Goal: Task Accomplishment & Management: Manage account settings

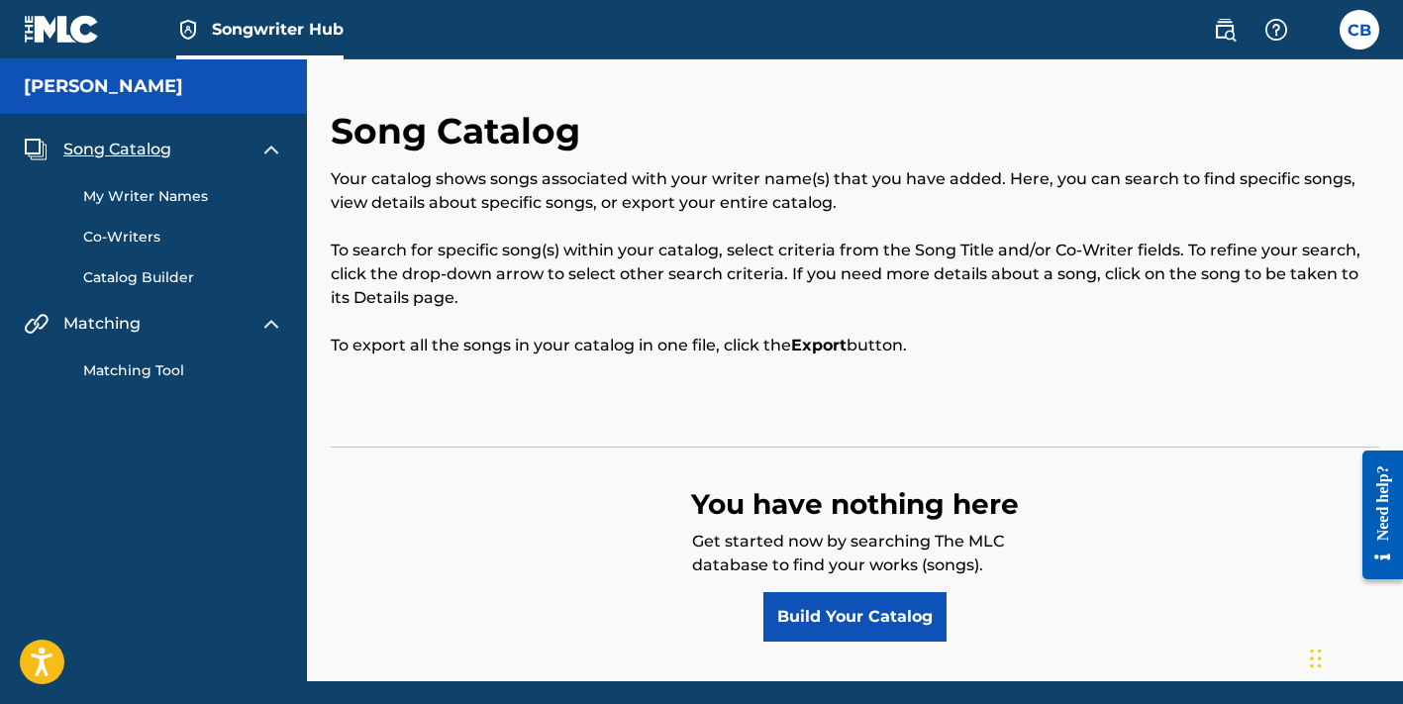
scroll to position [72, 0]
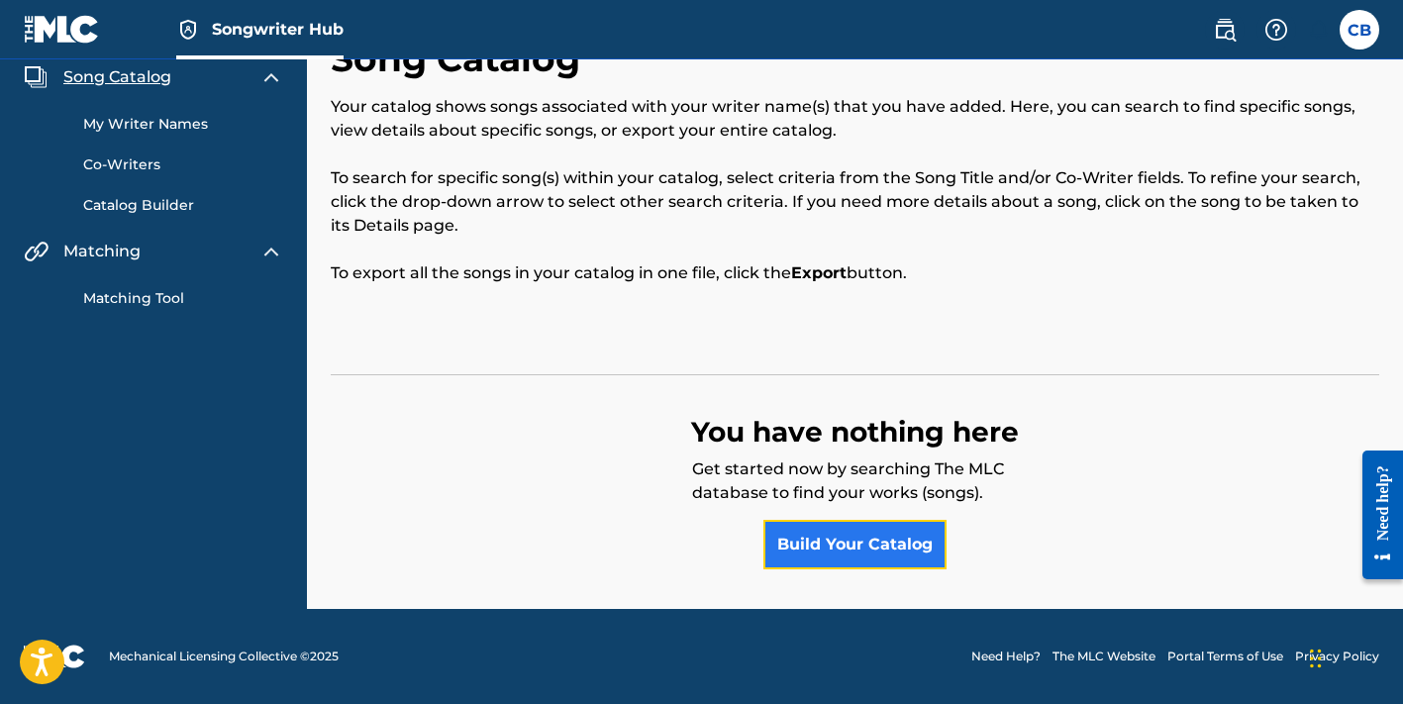
click at [857, 540] on link "Build Your Catalog" at bounding box center [855, 545] width 183 height 50
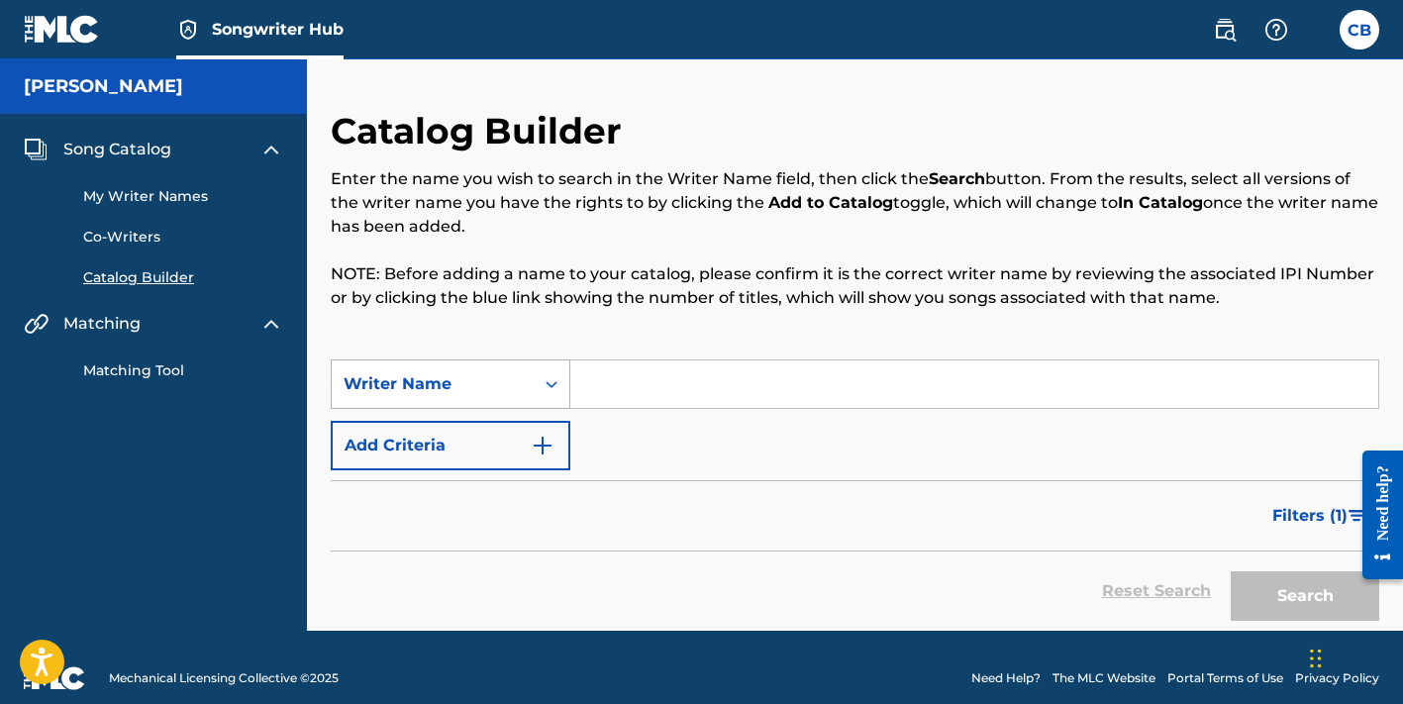
click at [452, 380] on div "Writer Name" at bounding box center [433, 384] width 178 height 24
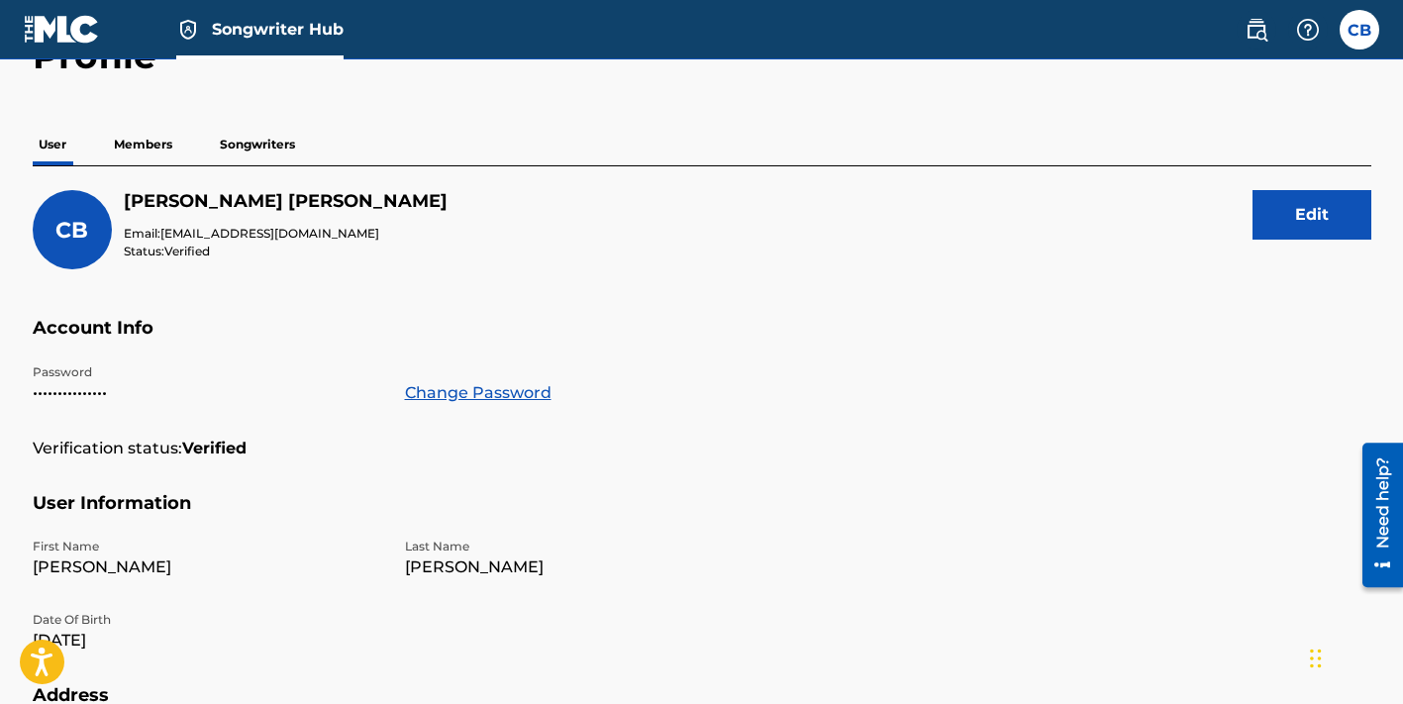
scroll to position [61, 0]
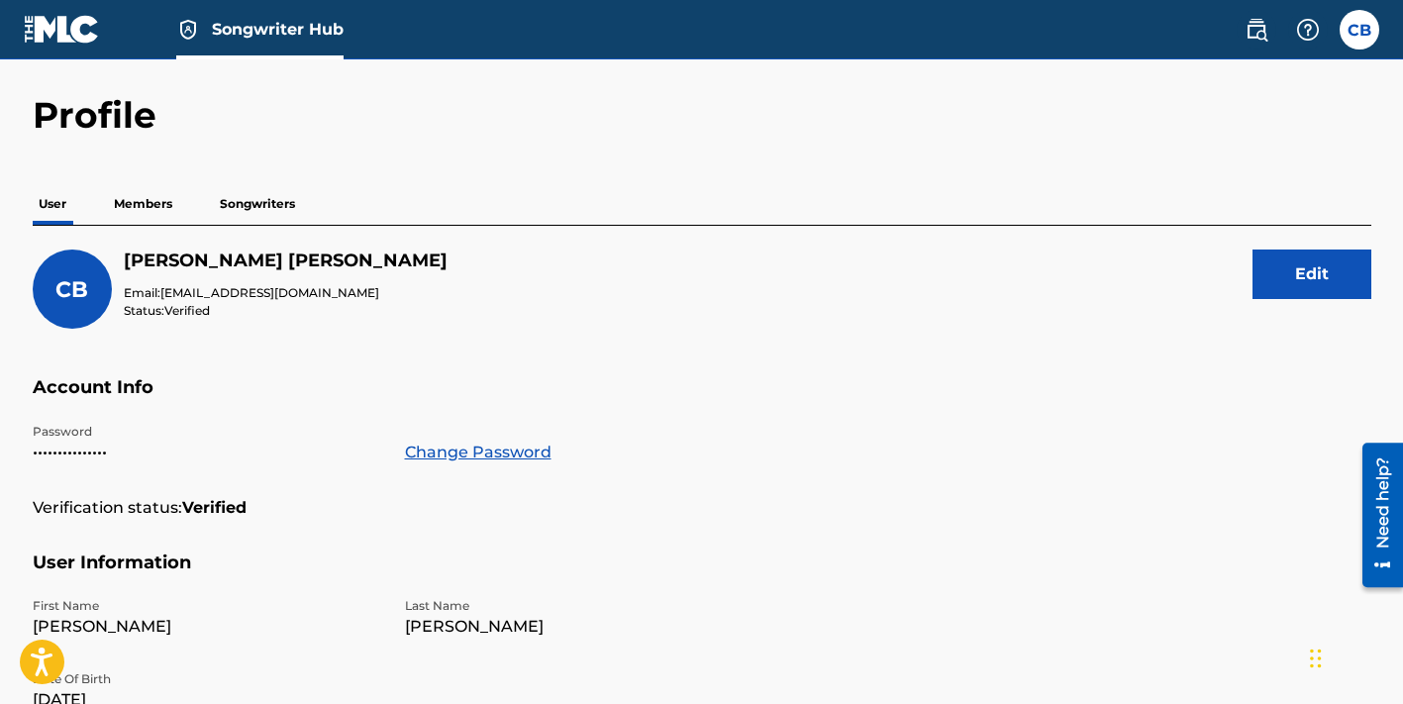
click at [257, 204] on p "Songwriters" at bounding box center [257, 204] width 87 height 42
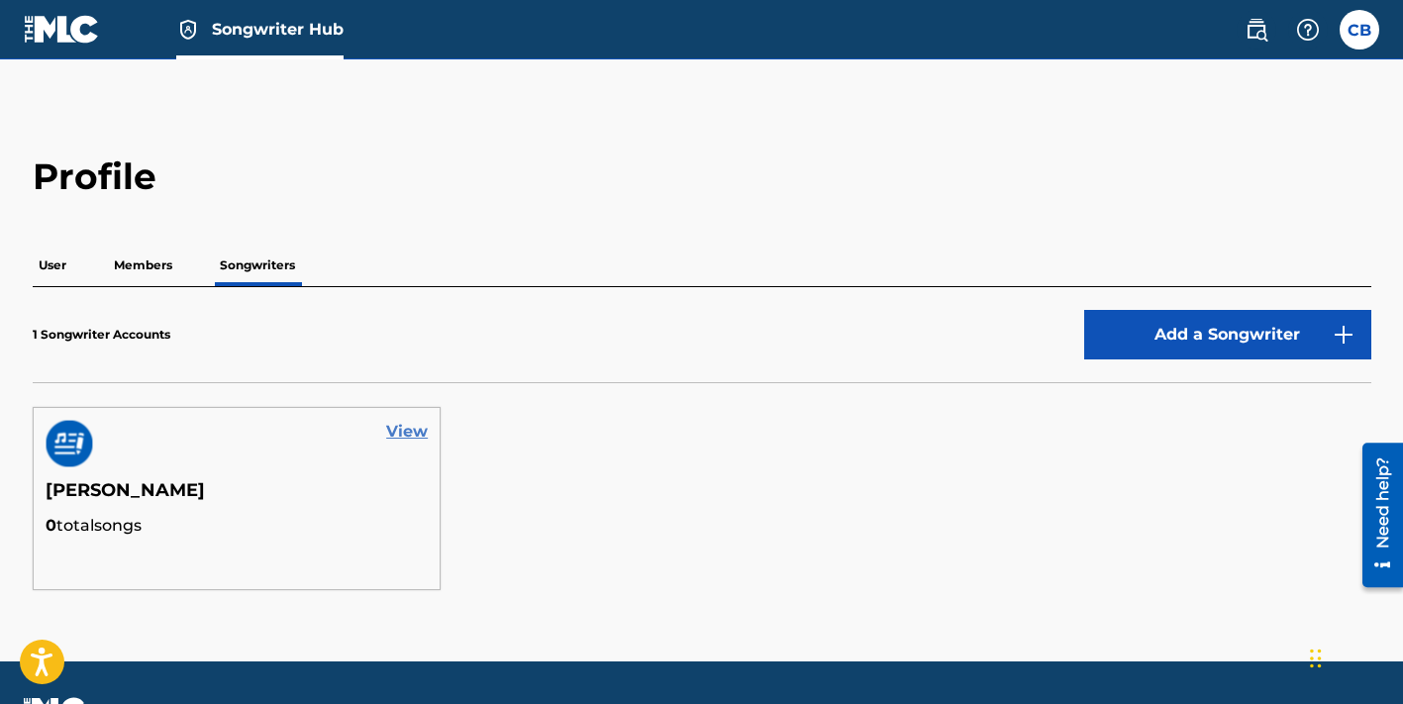
click at [426, 435] on link "View" at bounding box center [407, 432] width 42 height 24
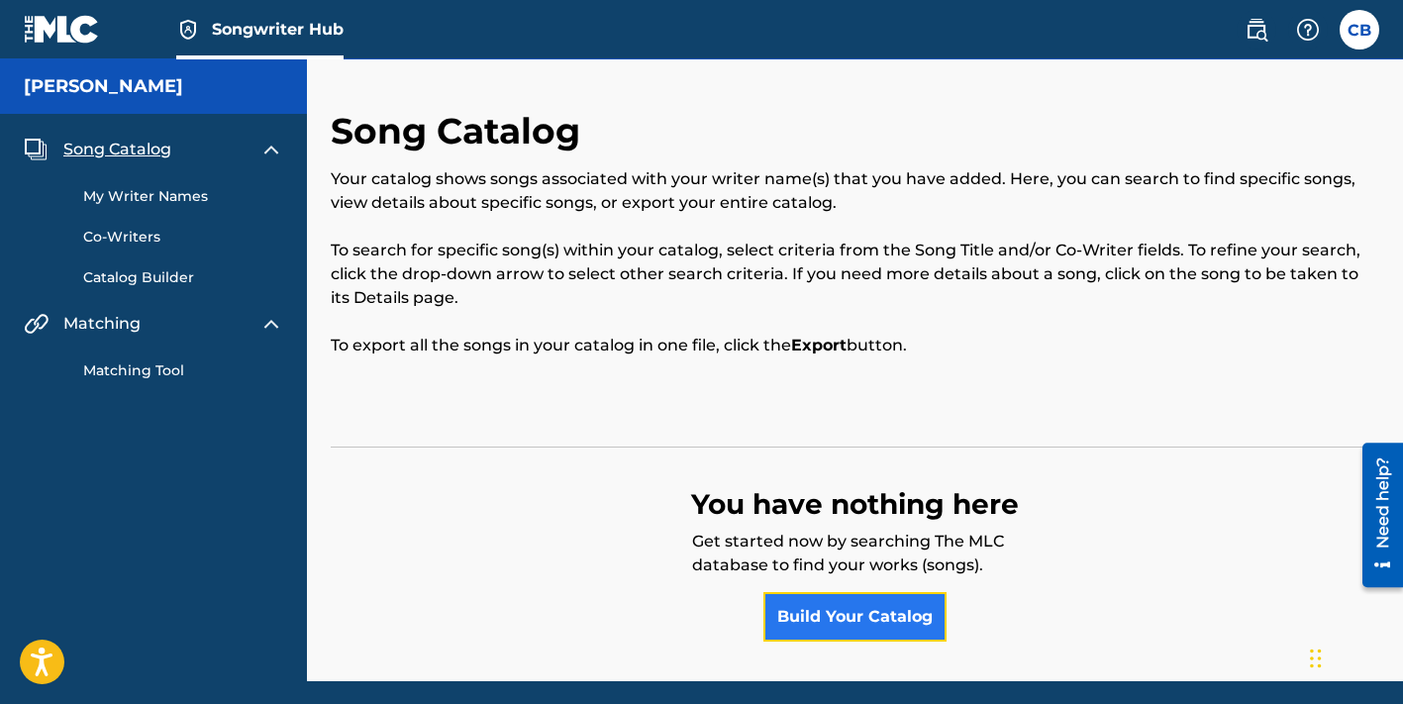
click at [880, 619] on link "Build Your Catalog" at bounding box center [855, 617] width 183 height 50
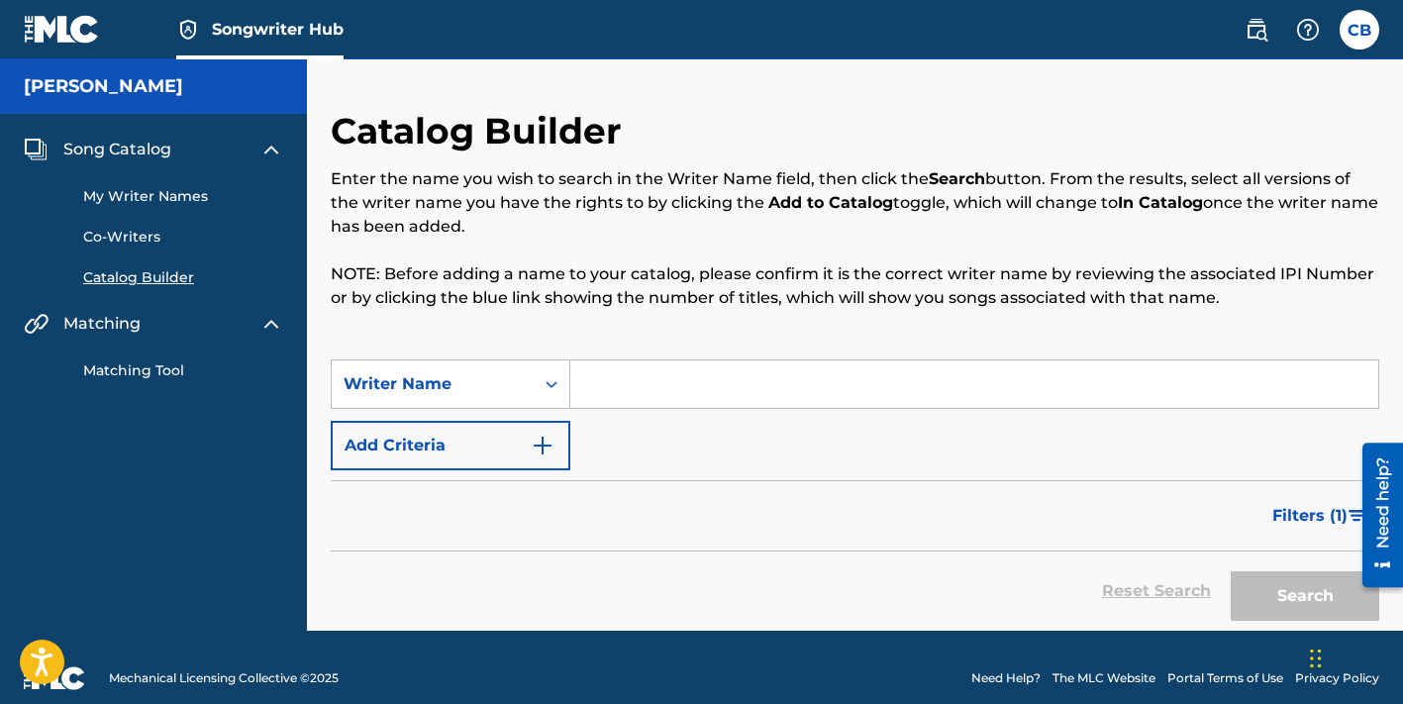
click at [609, 380] on input "Search Form" at bounding box center [974, 384] width 808 height 48
type input "[PERSON_NAME]"
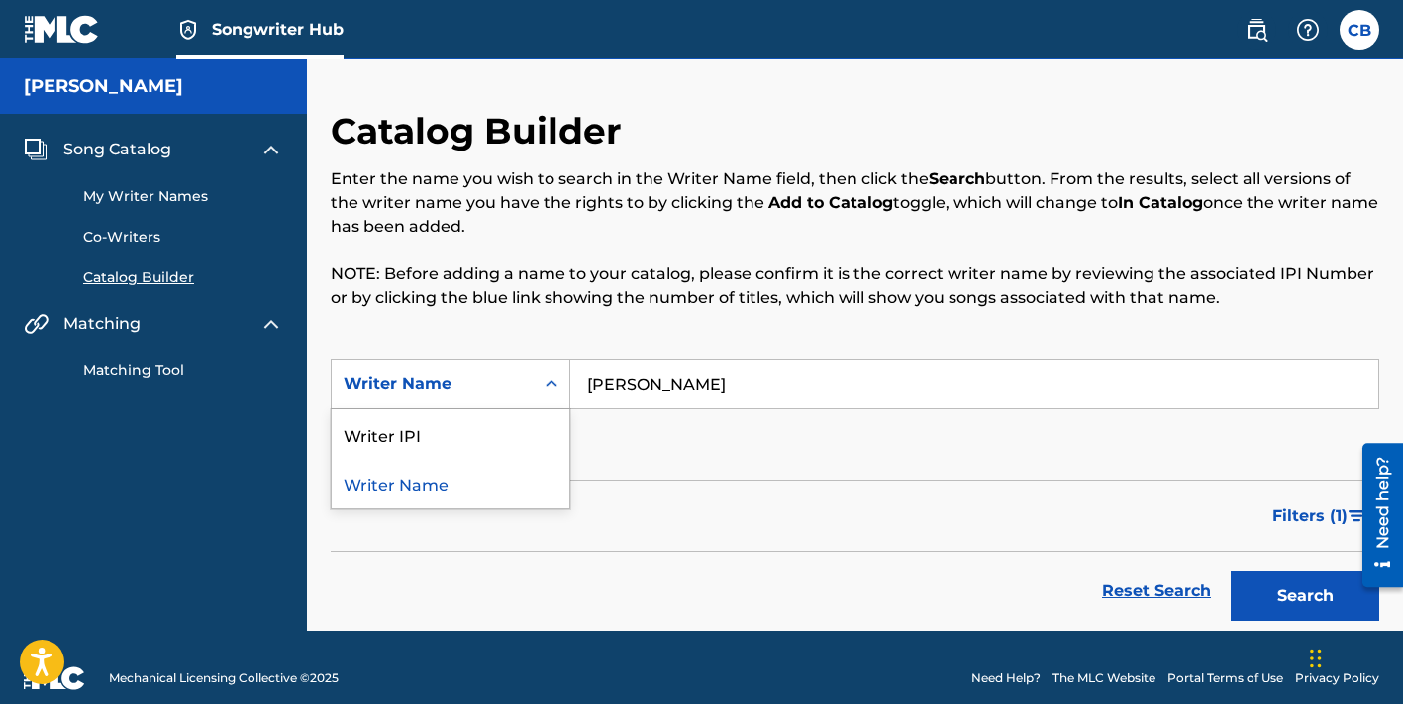
click at [562, 381] on div "Search Form" at bounding box center [552, 384] width 36 height 36
click at [430, 437] on div "Writer IPI" at bounding box center [451, 434] width 238 height 50
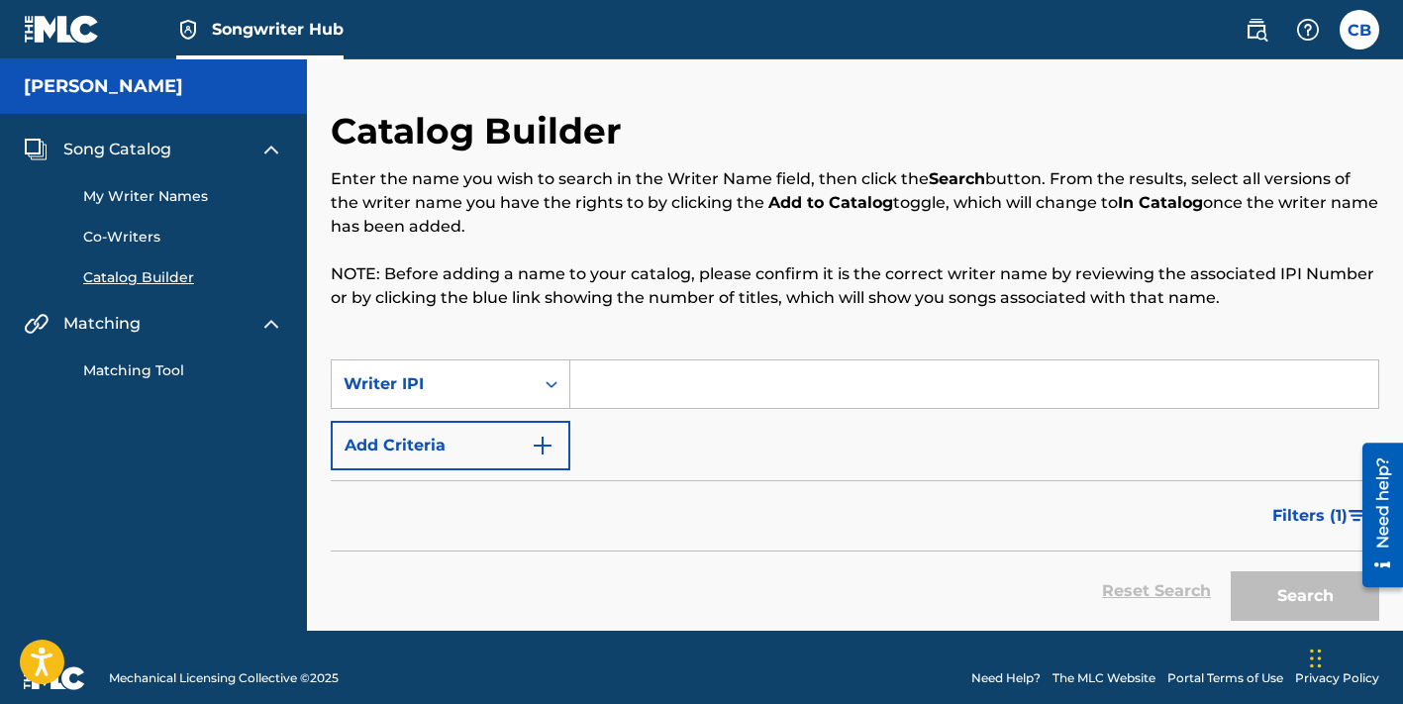
click at [595, 386] on input "Search Form" at bounding box center [974, 384] width 808 height 48
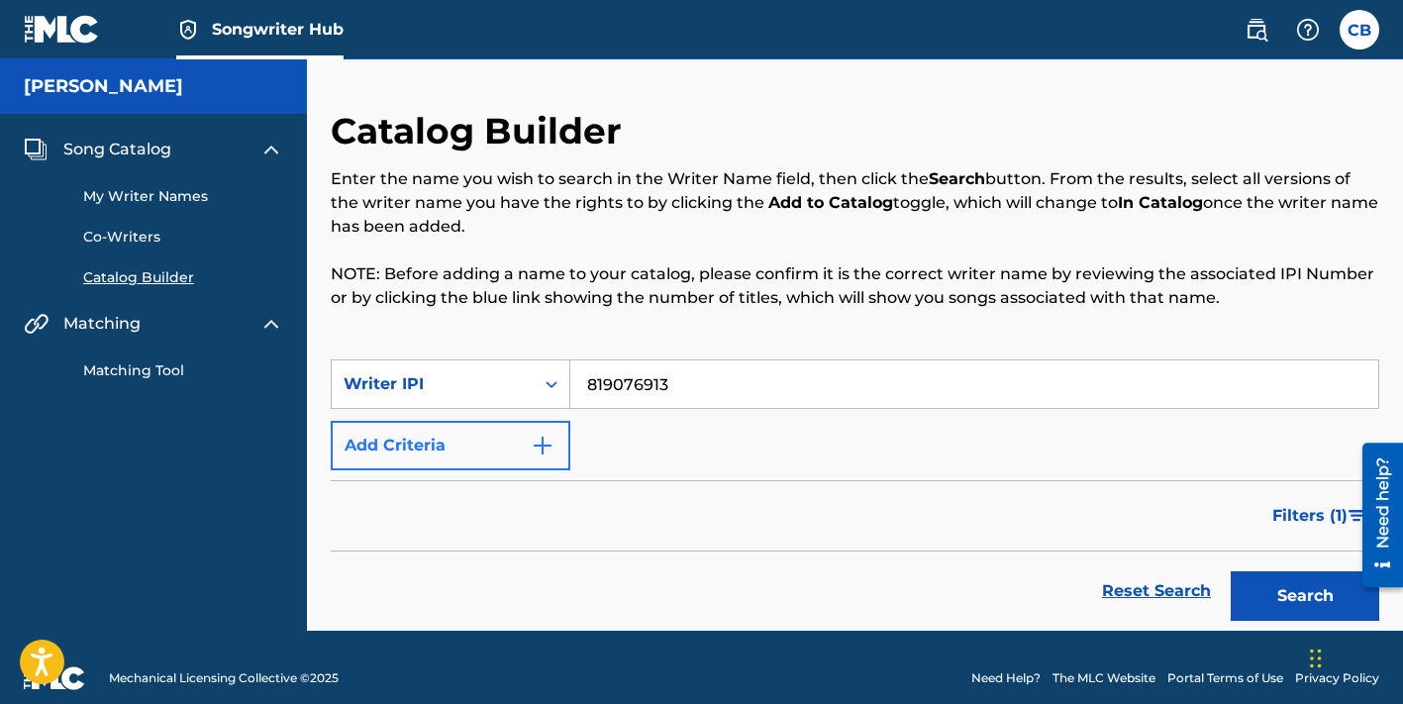
type input "819076913"
click at [540, 456] on img "Search Form" at bounding box center [543, 446] width 24 height 24
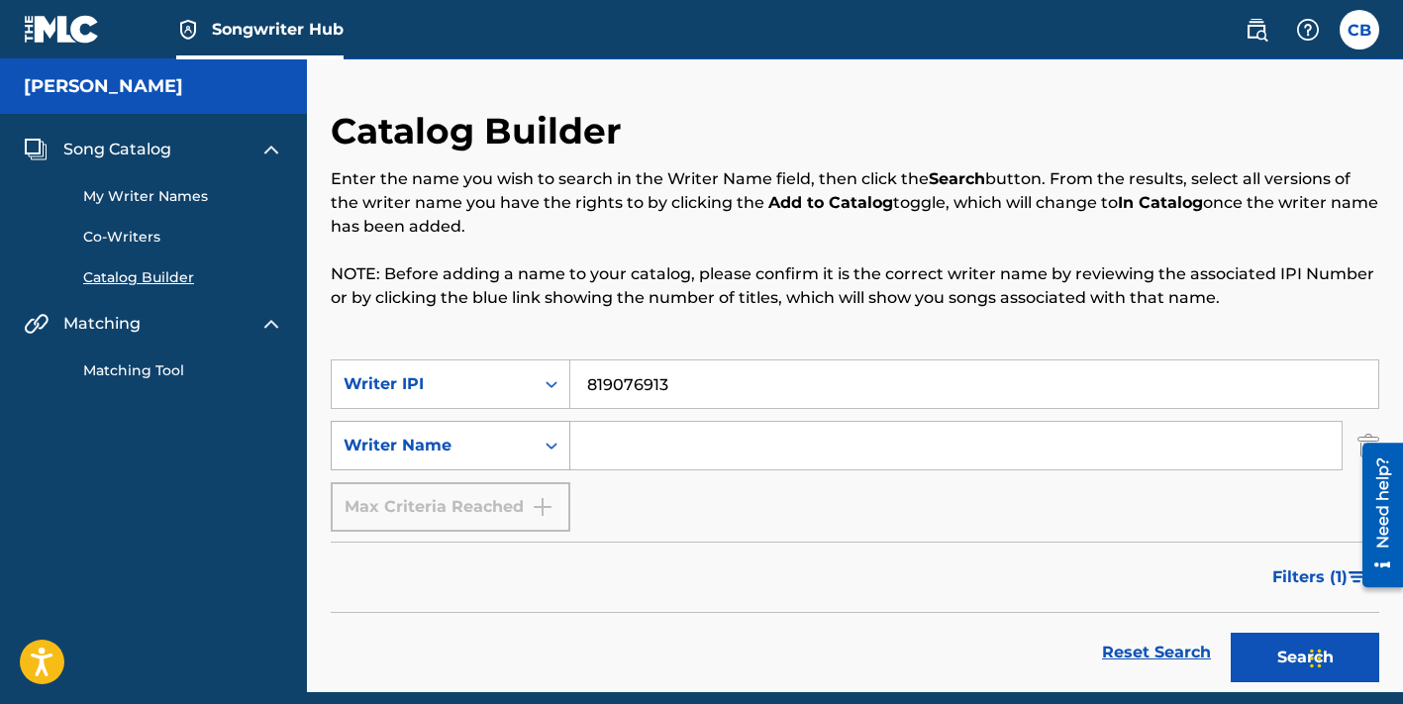
click at [509, 455] on div "Writer Name" at bounding box center [433, 446] width 178 height 24
click at [618, 440] on input "Search Form" at bounding box center [955, 446] width 771 height 48
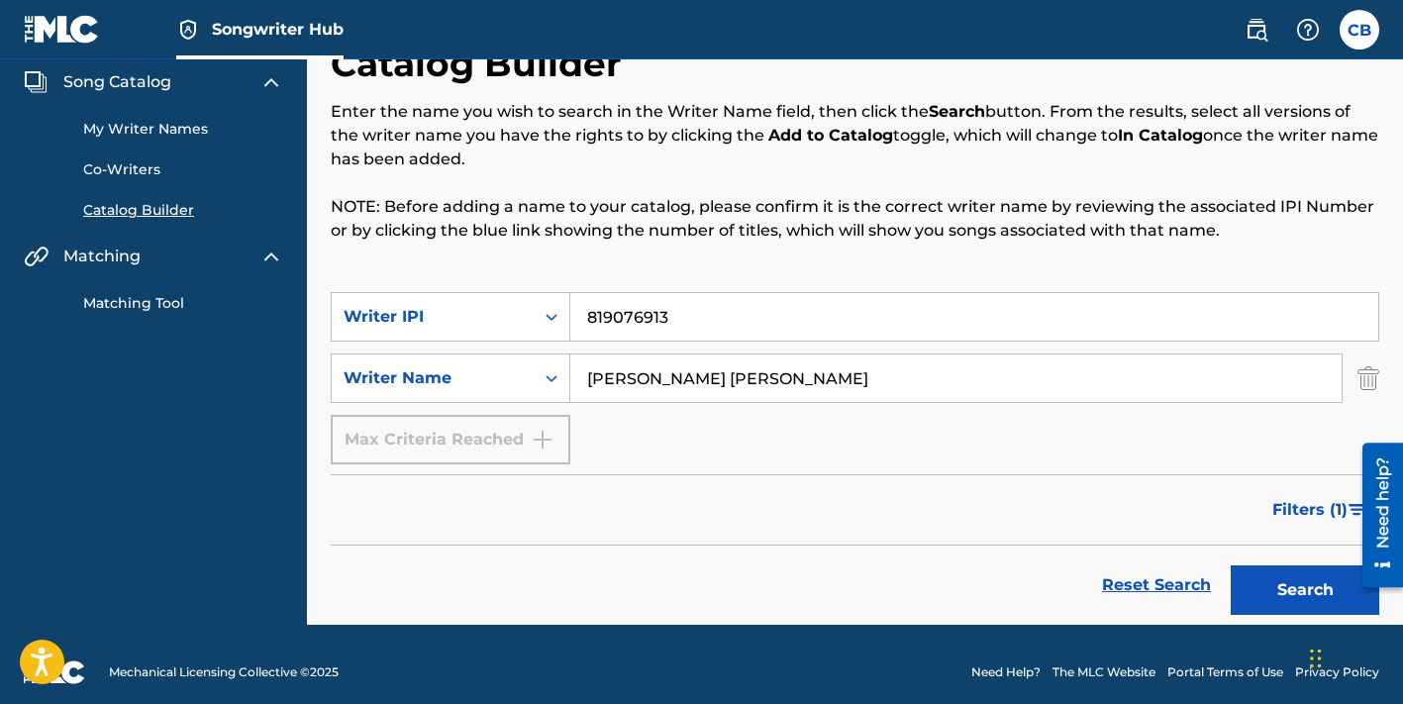
scroll to position [83, 0]
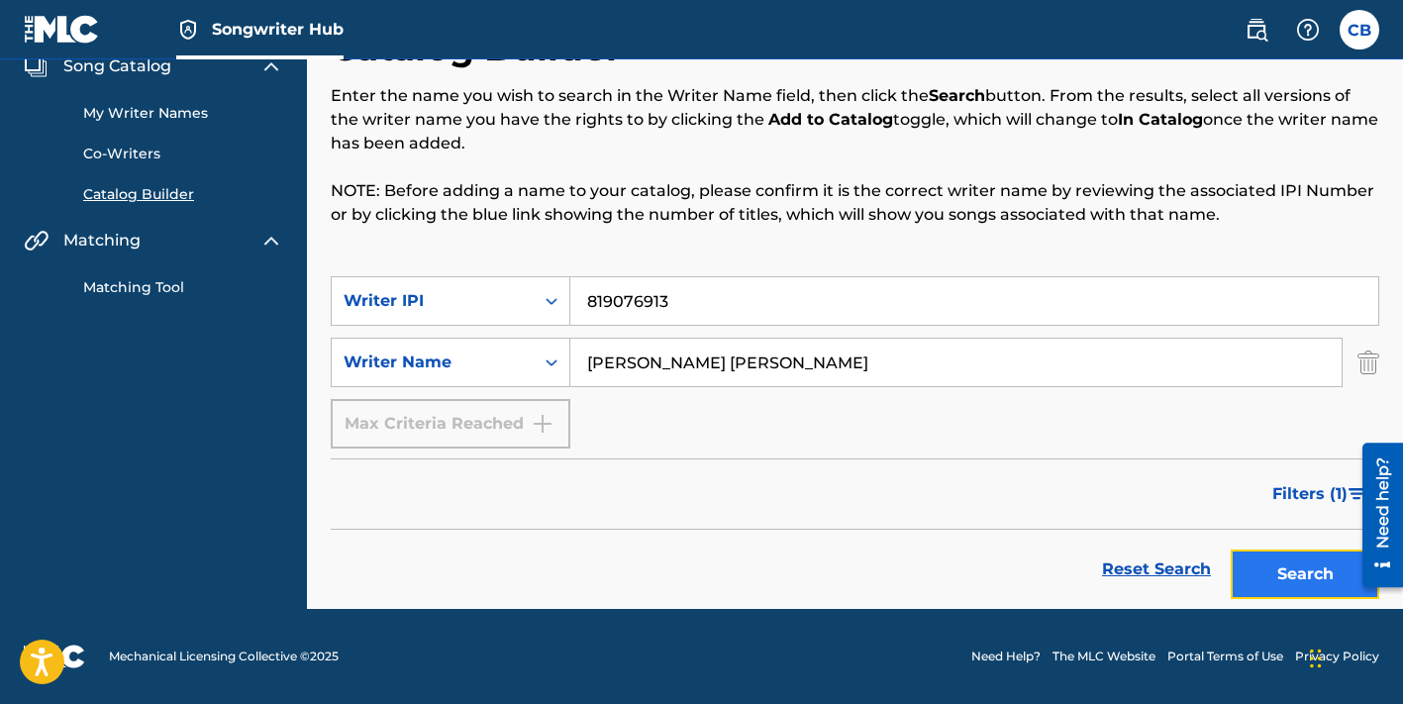
click at [1273, 577] on button "Search" at bounding box center [1305, 575] width 149 height 50
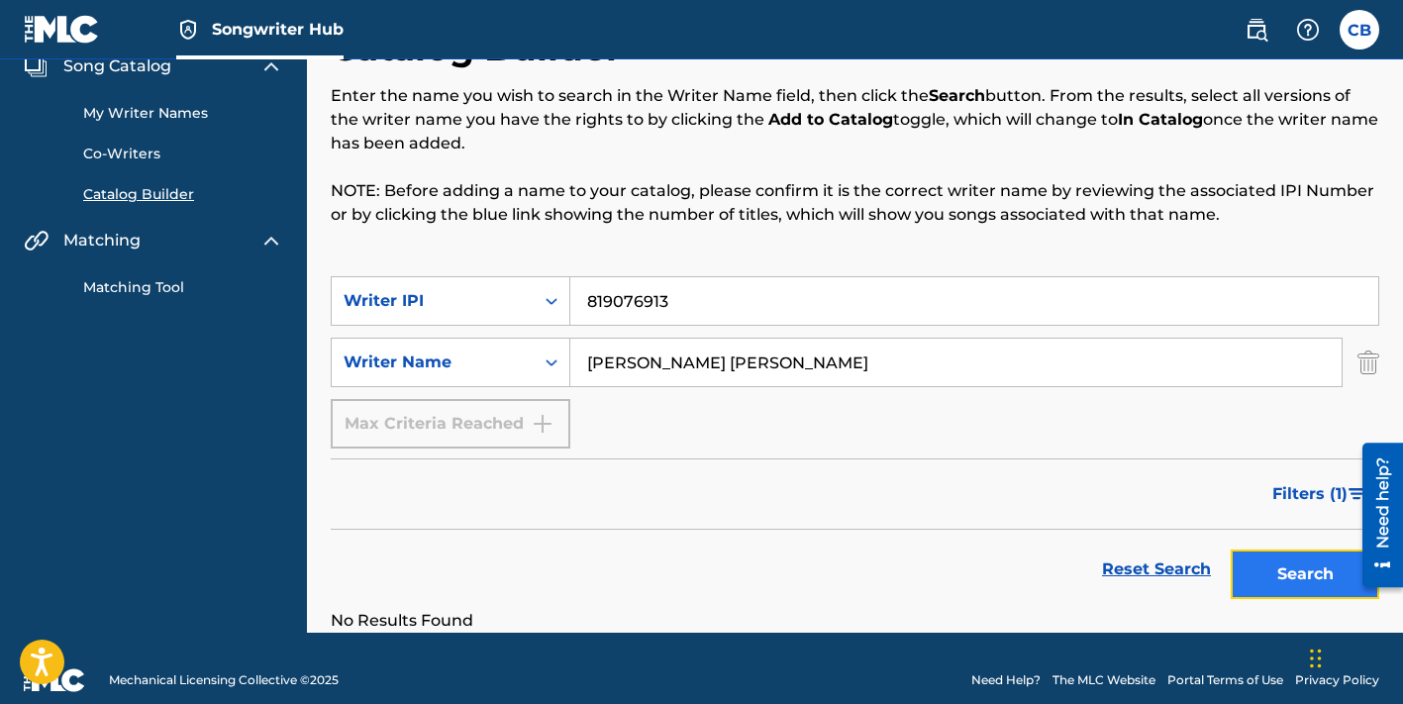
click at [1326, 572] on button "Search" at bounding box center [1305, 575] width 149 height 50
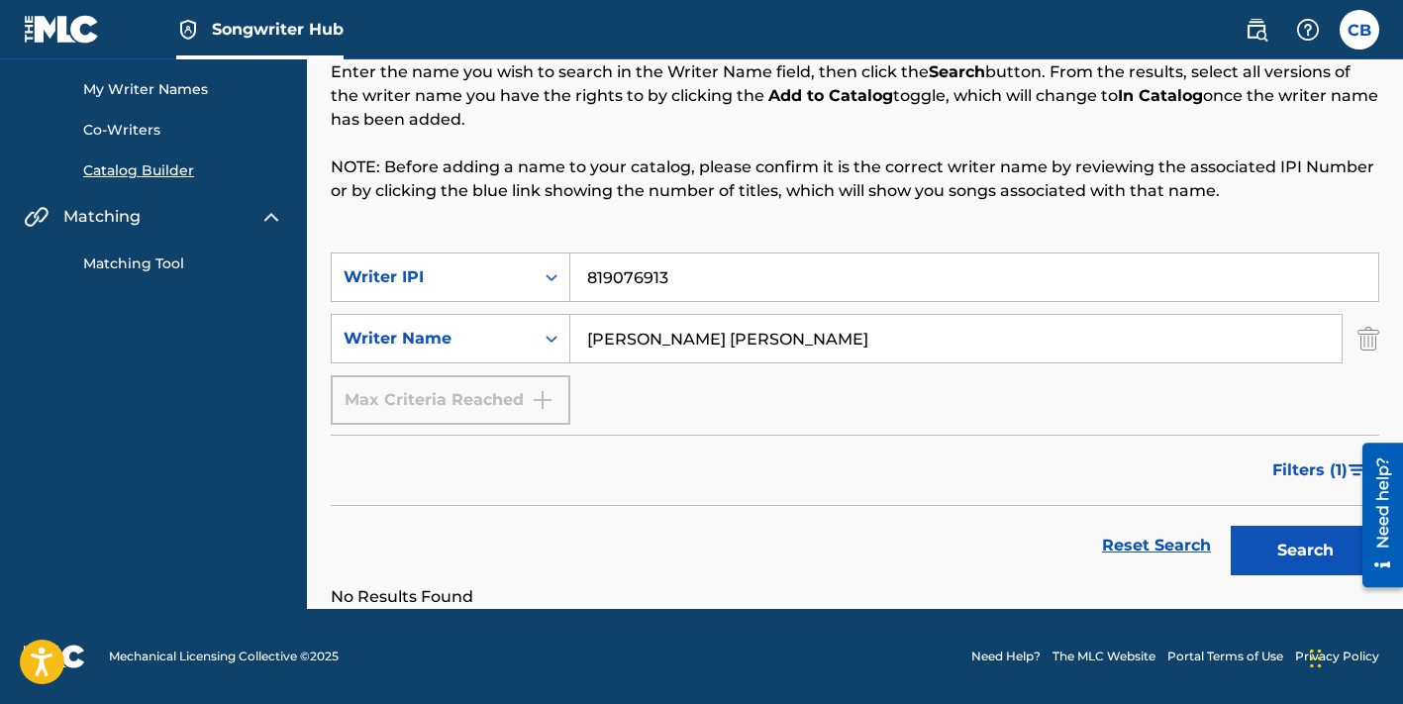
click at [823, 345] on input "[PERSON_NAME] [PERSON_NAME]" at bounding box center [955, 339] width 771 height 48
type input "C"
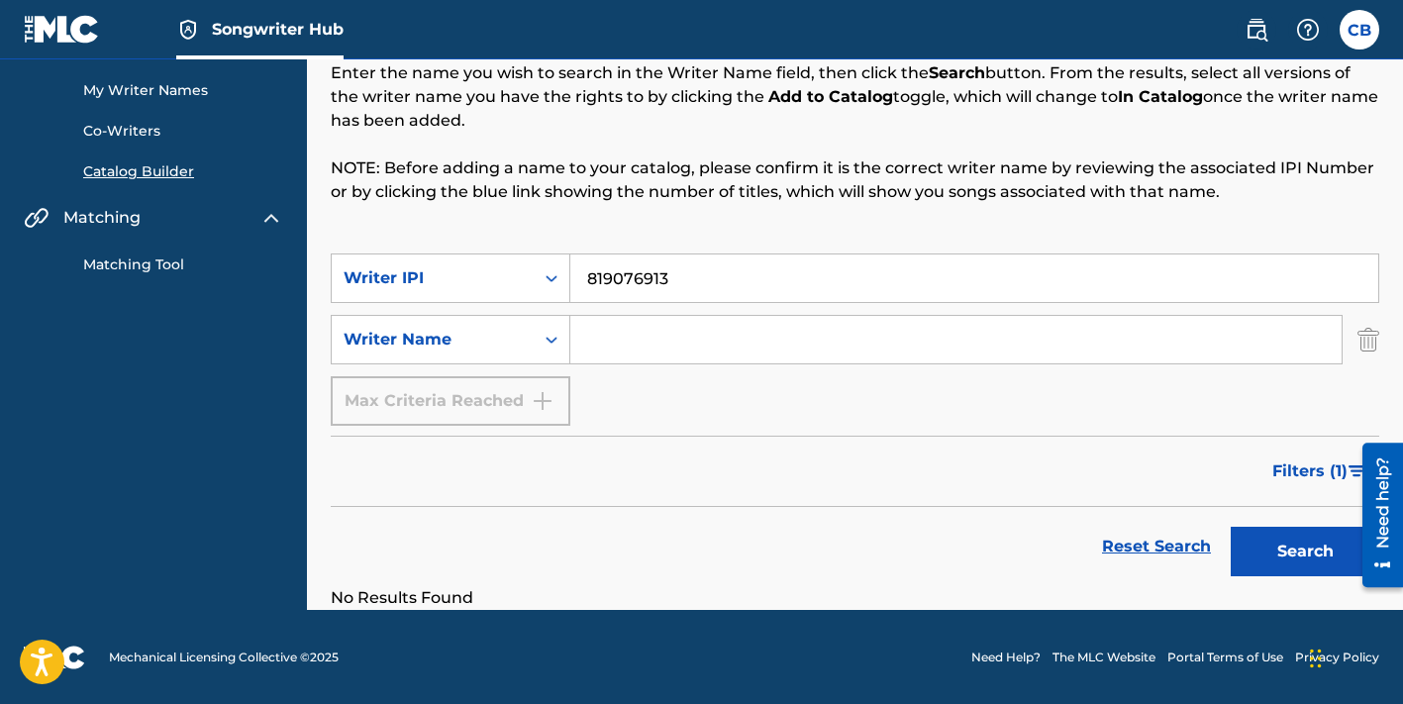
scroll to position [0, 0]
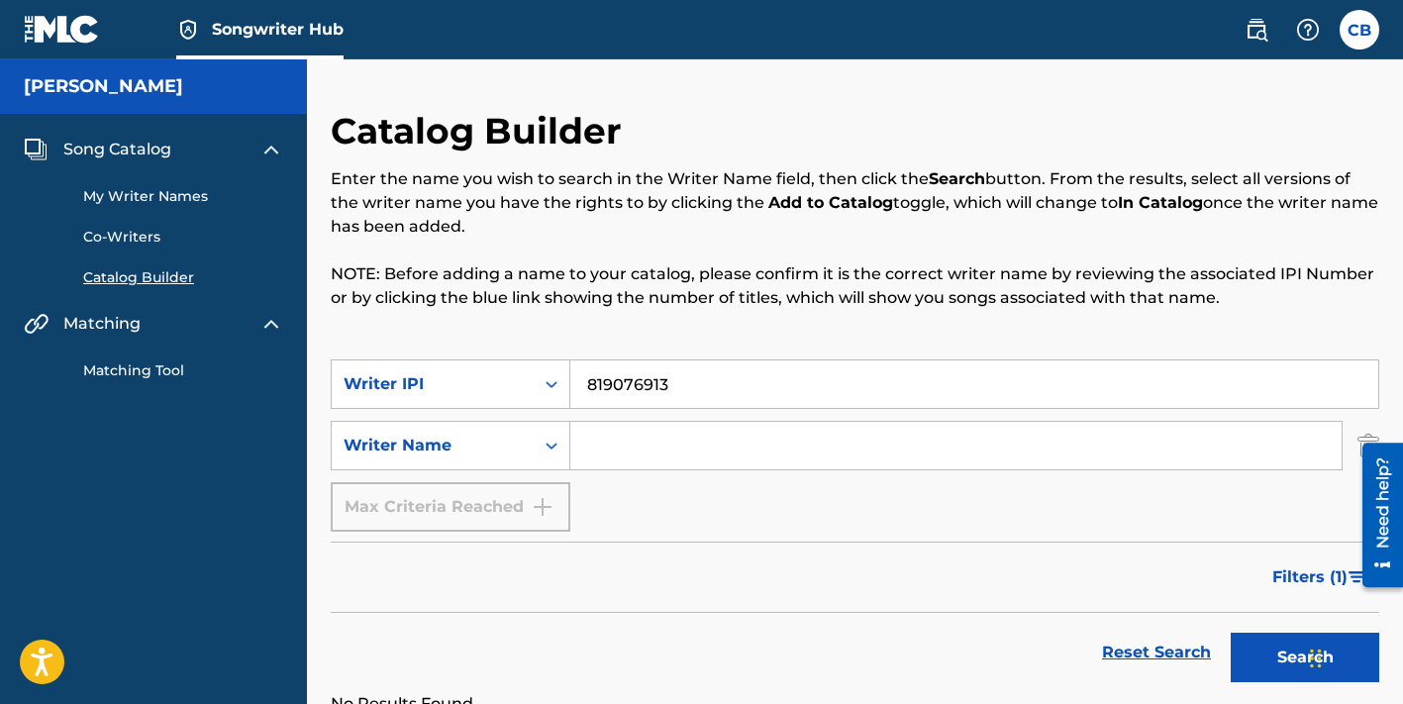
click at [738, 374] on input "819076913" at bounding box center [974, 384] width 808 height 48
type input "8"
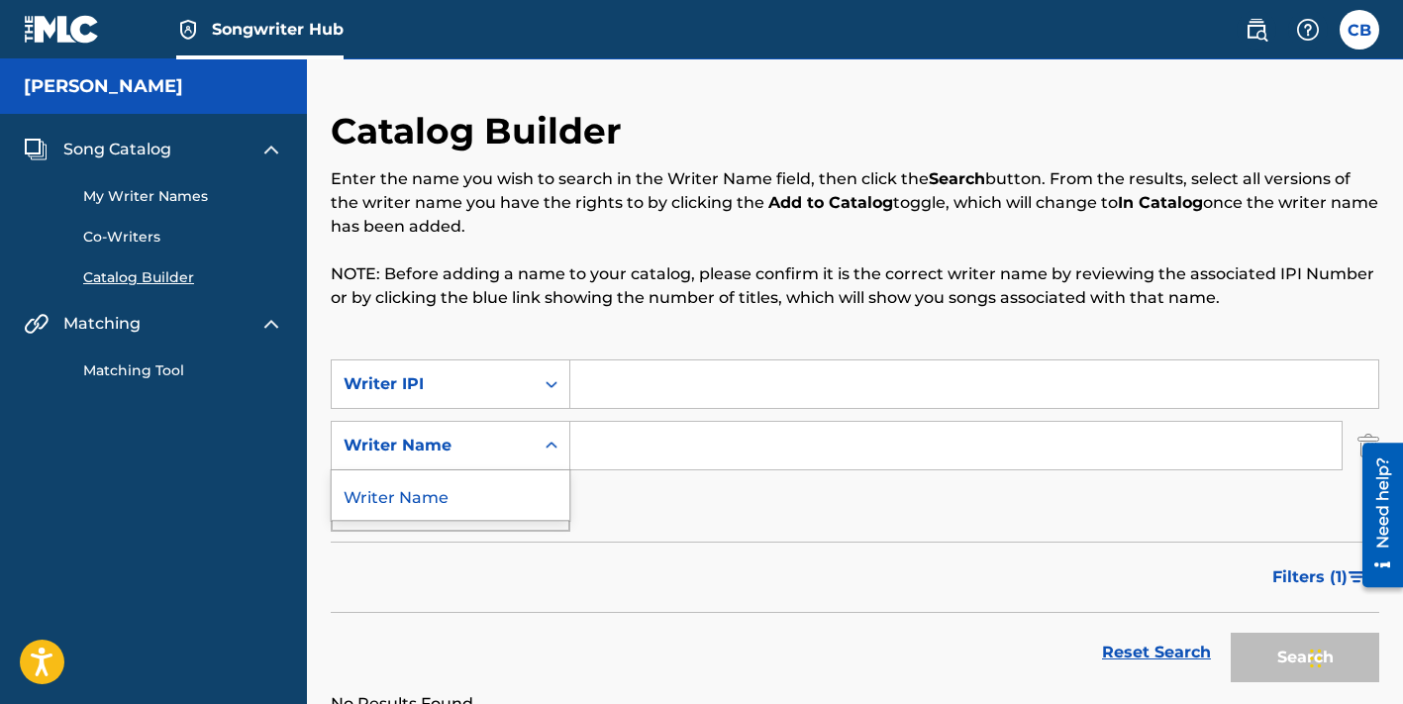
click at [554, 449] on icon "Search Form" at bounding box center [552, 446] width 20 height 20
click at [559, 391] on icon "Search Form" at bounding box center [552, 384] width 20 height 20
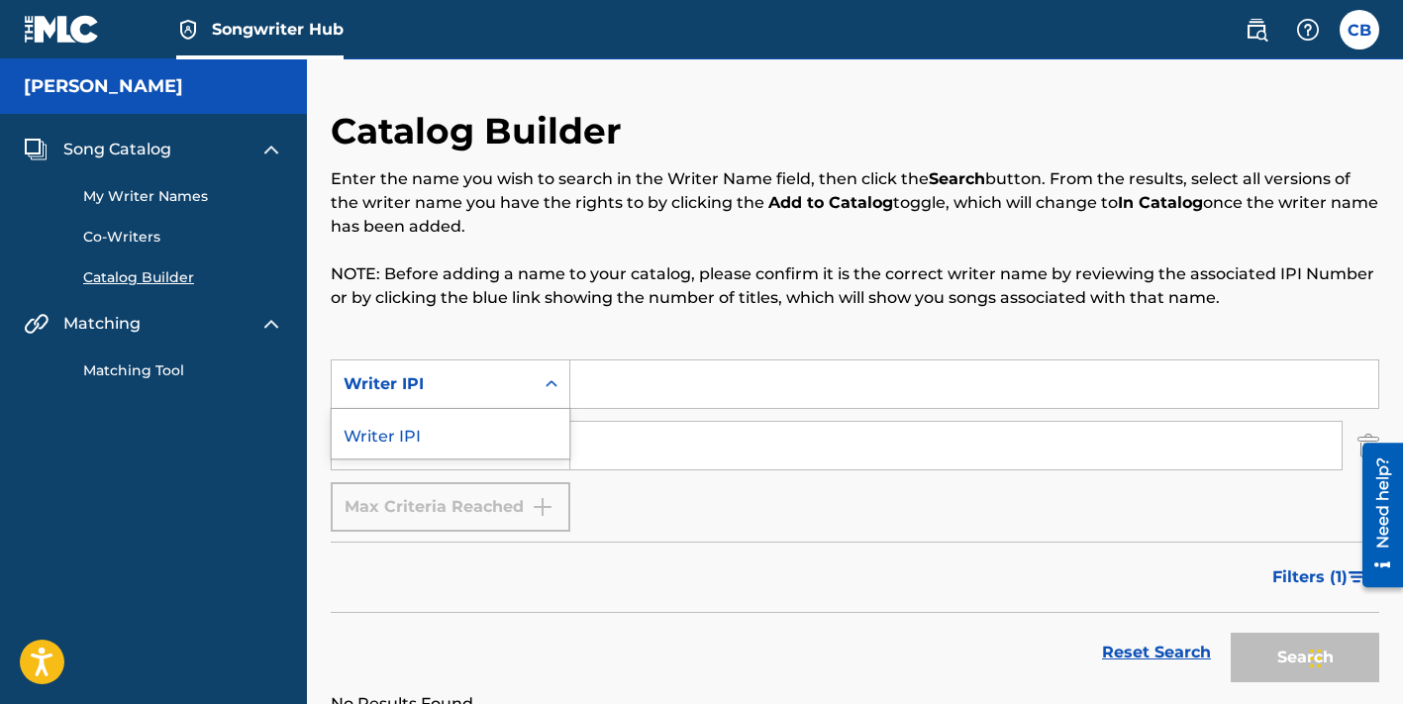
click at [1366, 440] on div at bounding box center [1375, 514] width 55 height 159
click at [1373, 442] on div "Need help?" at bounding box center [1383, 514] width 41 height 145
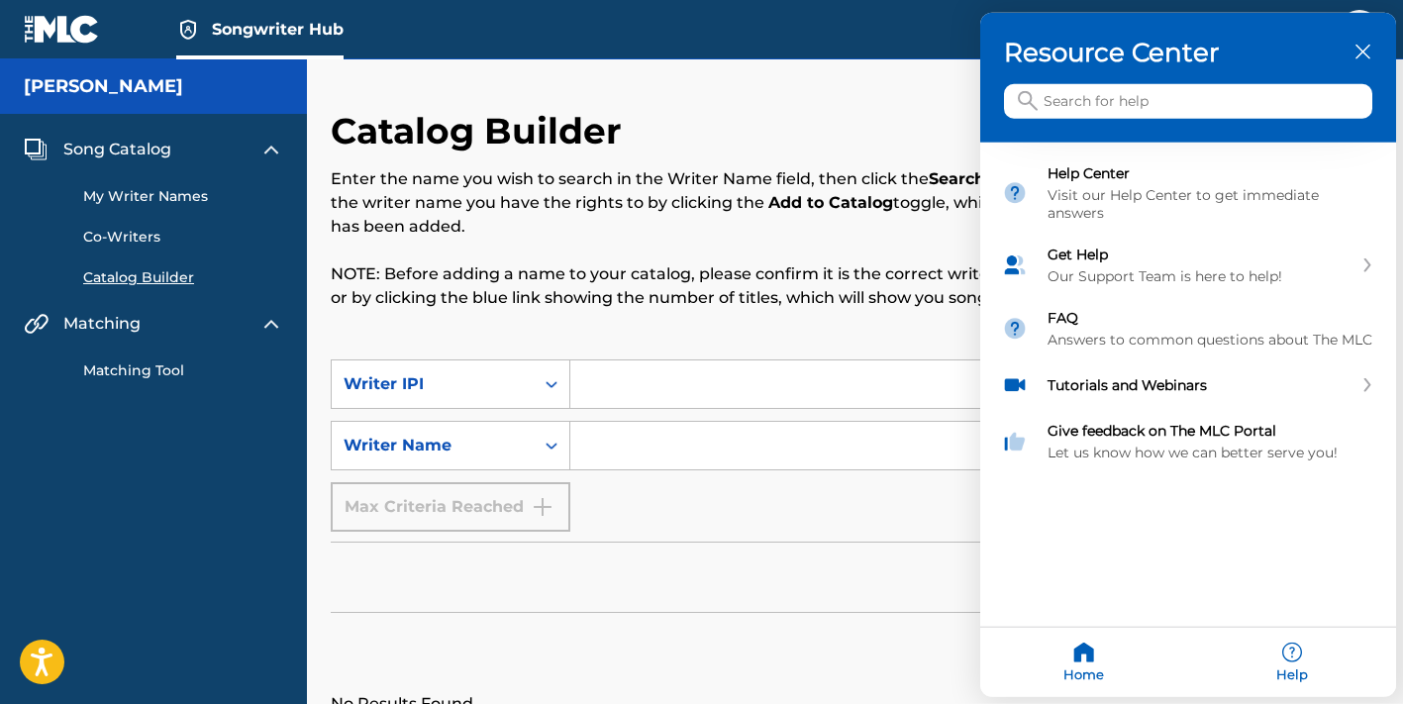
click at [880, 576] on div at bounding box center [701, 352] width 1403 height 704
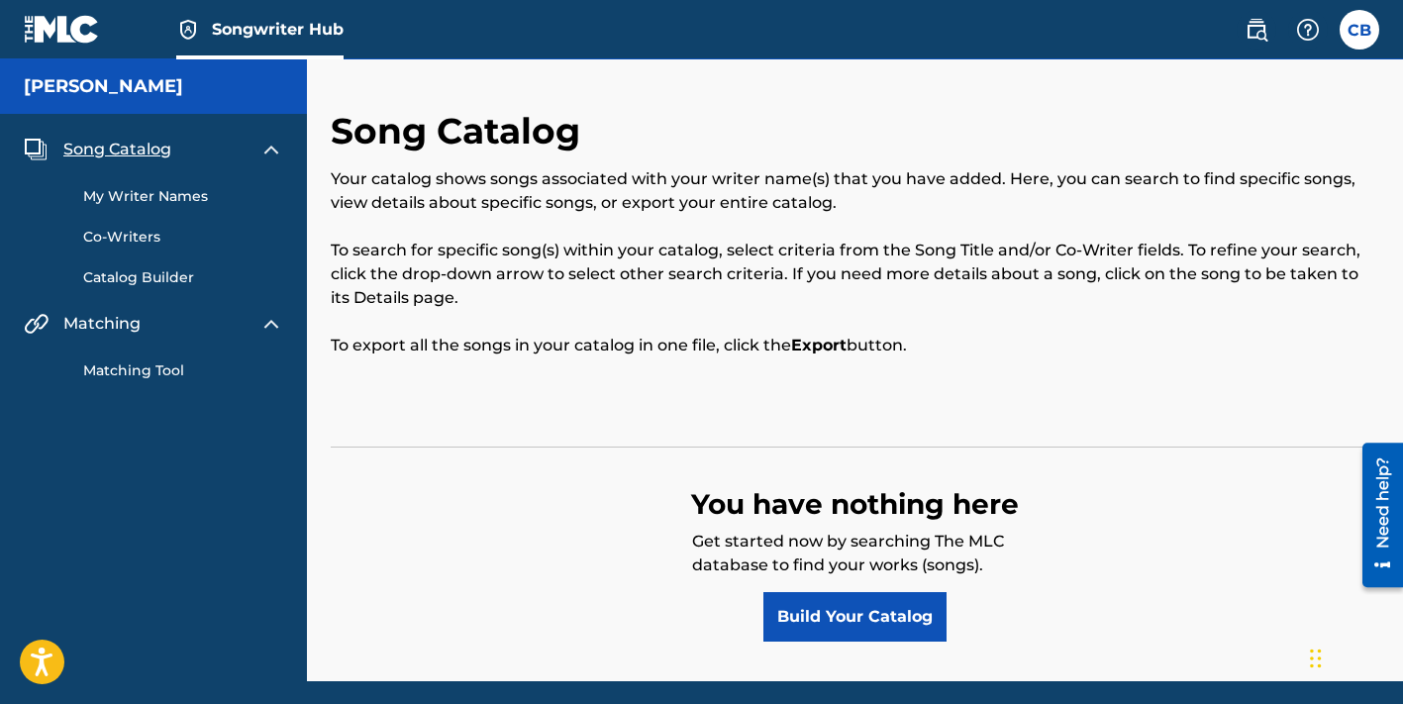
click at [158, 200] on link "My Writer Names" at bounding box center [183, 196] width 200 height 21
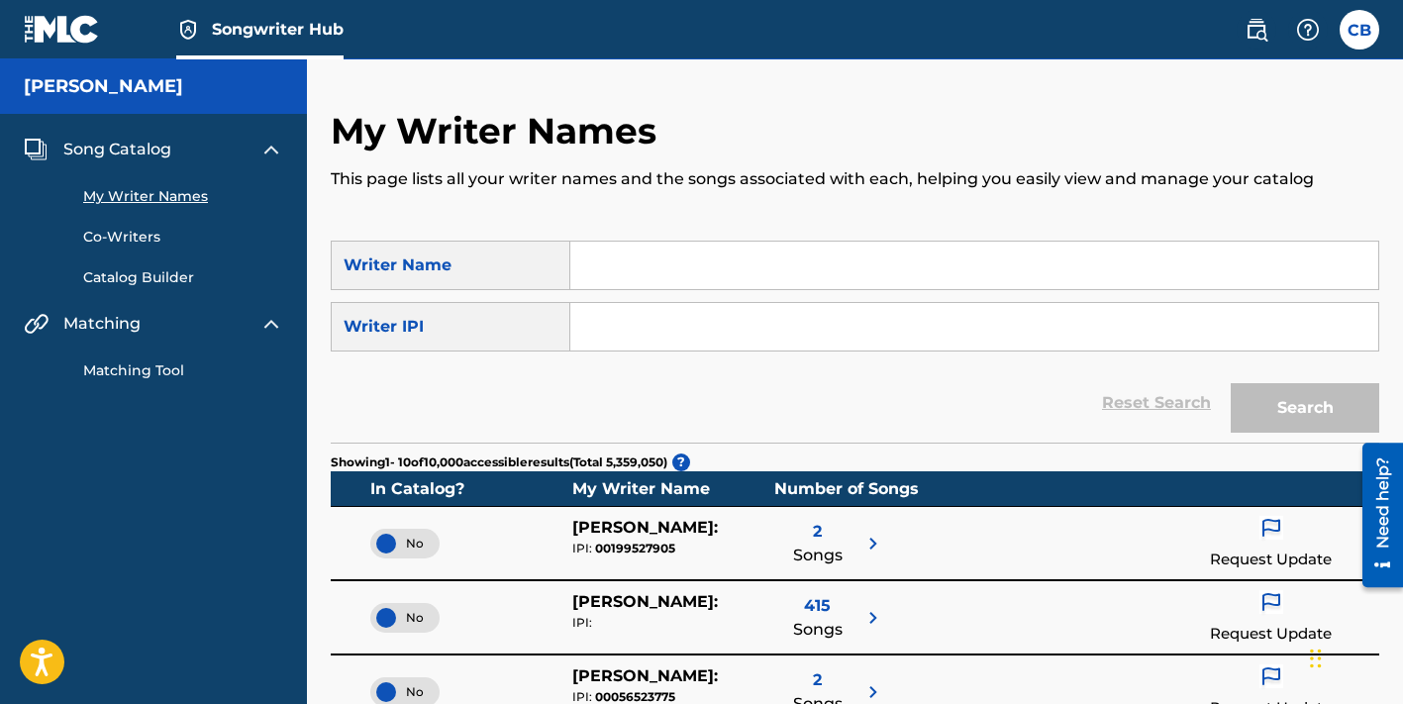
click at [597, 262] on input "Search Form" at bounding box center [974, 266] width 808 height 48
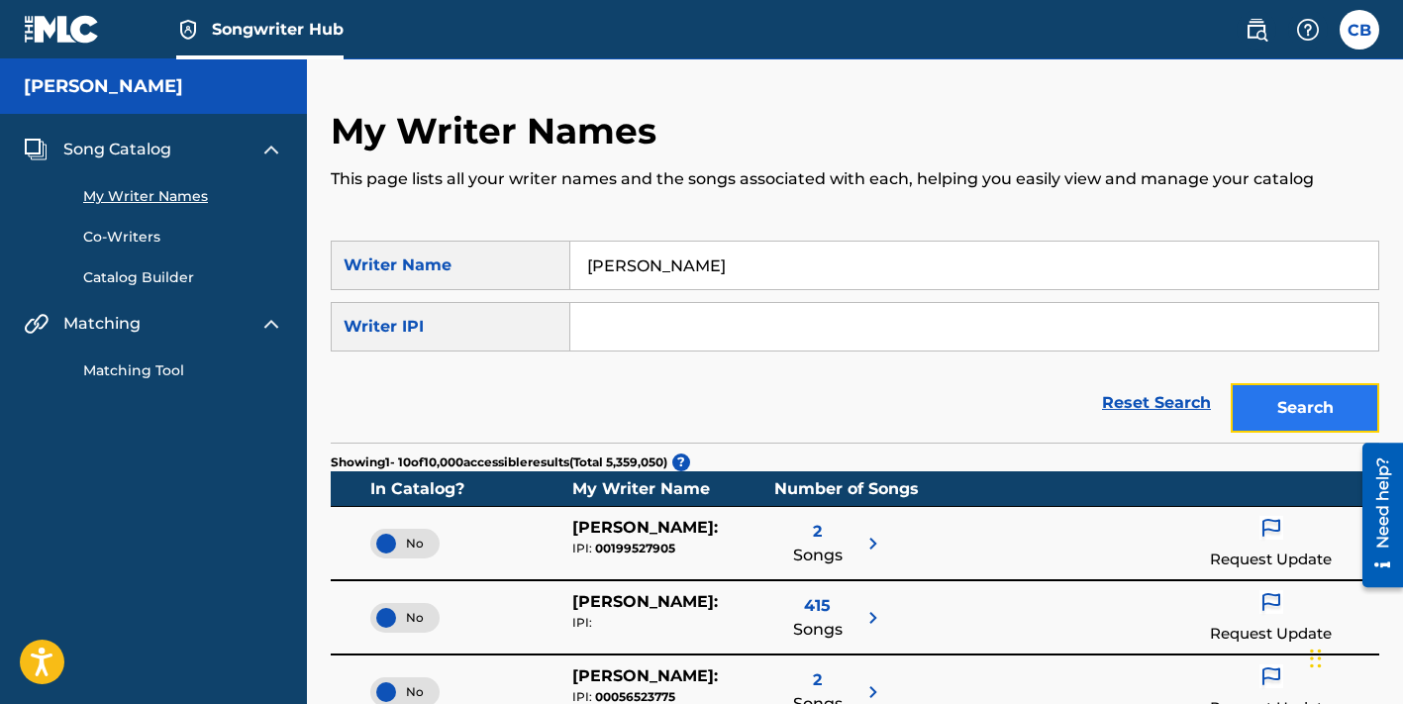
click at [1320, 411] on button "Search" at bounding box center [1305, 408] width 149 height 50
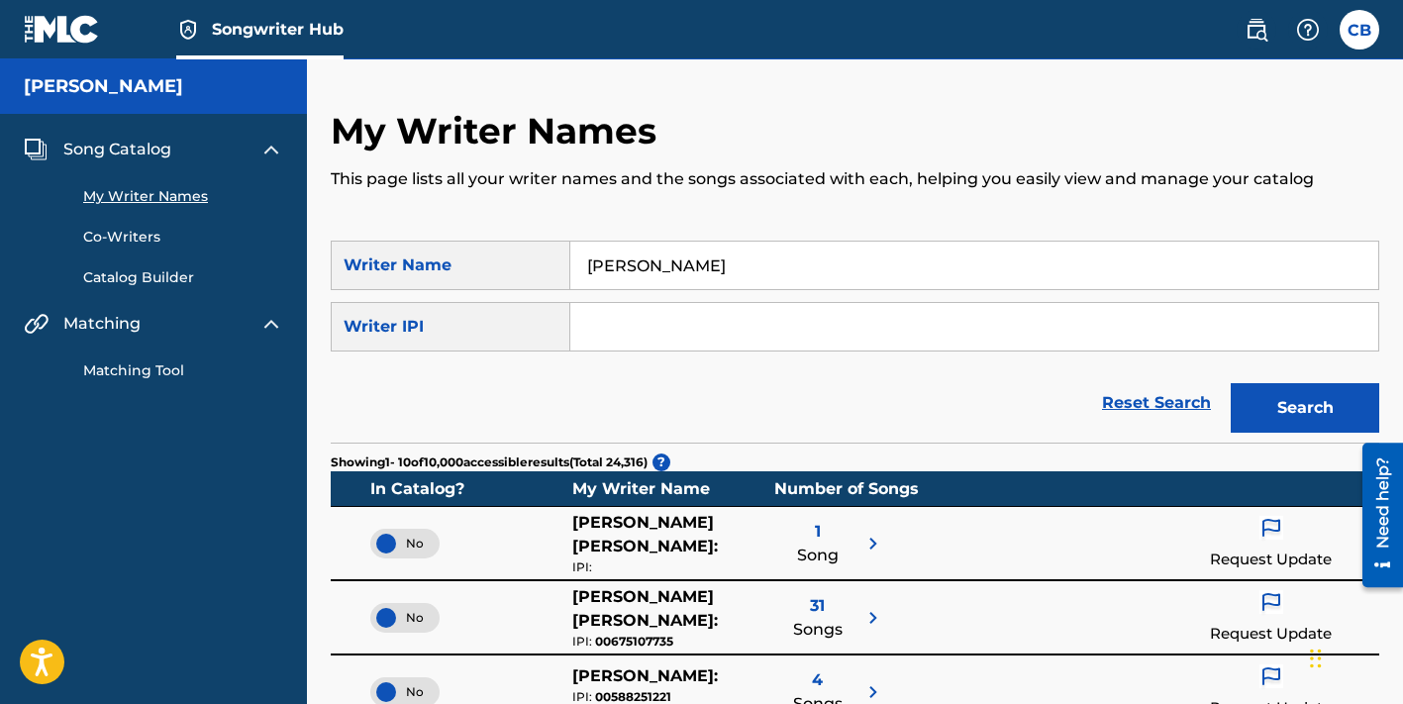
click at [784, 275] on input "[PERSON_NAME]" at bounding box center [974, 266] width 808 height 48
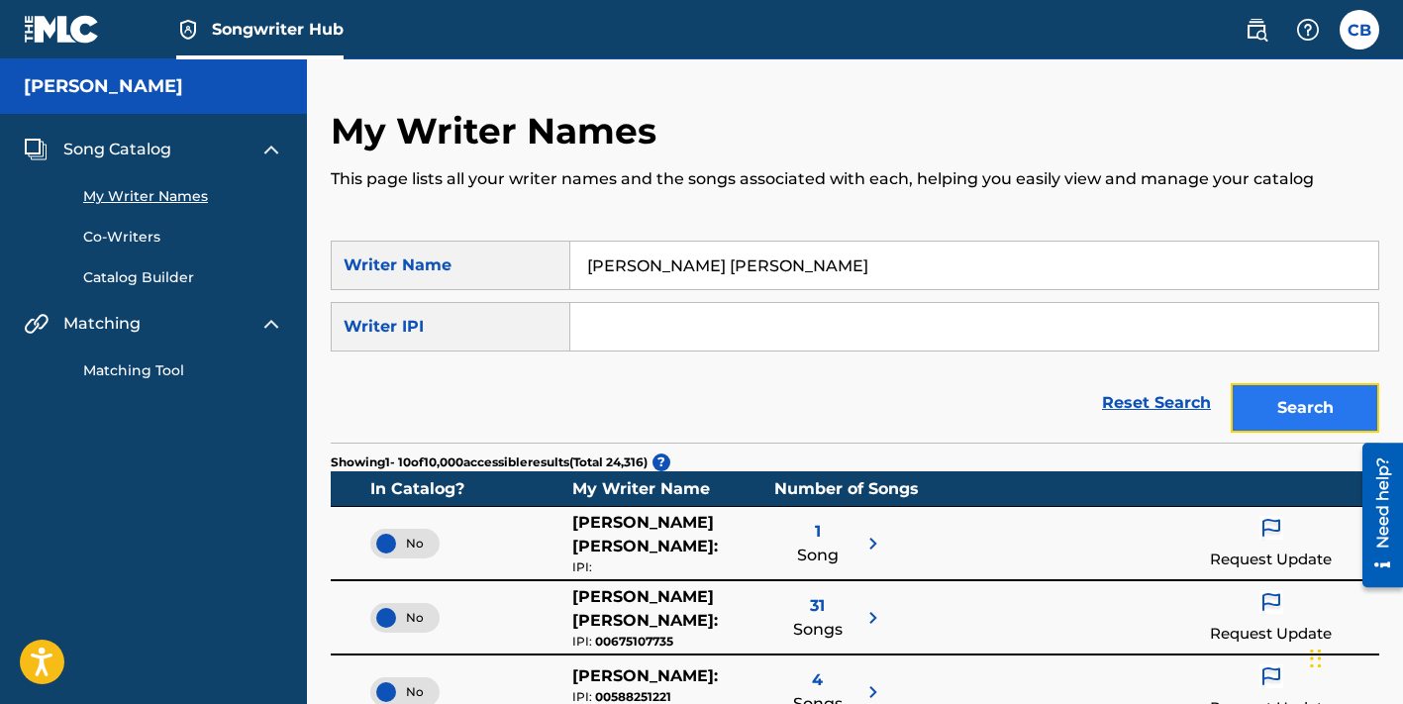
click at [1274, 408] on button "Search" at bounding box center [1305, 408] width 149 height 50
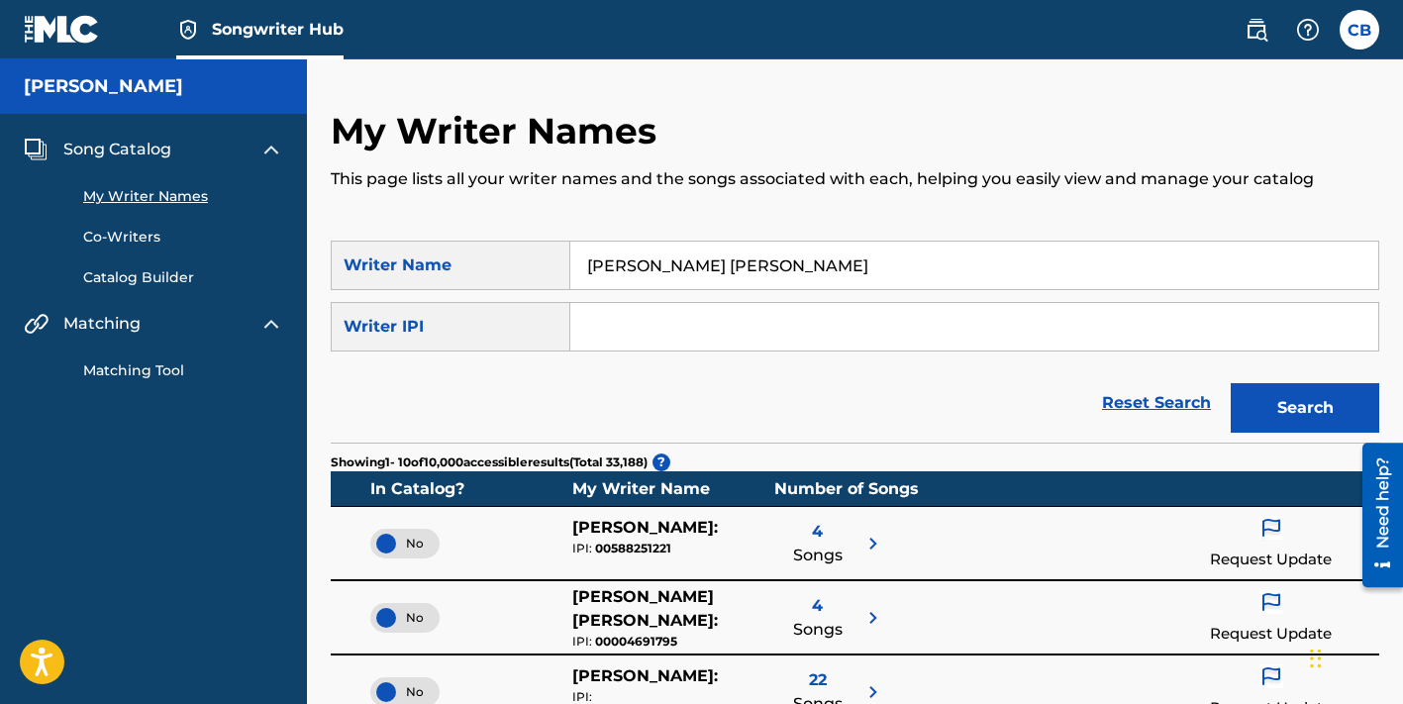
click at [854, 274] on input "[PERSON_NAME] [PERSON_NAME]" at bounding box center [974, 266] width 808 height 48
type input "C"
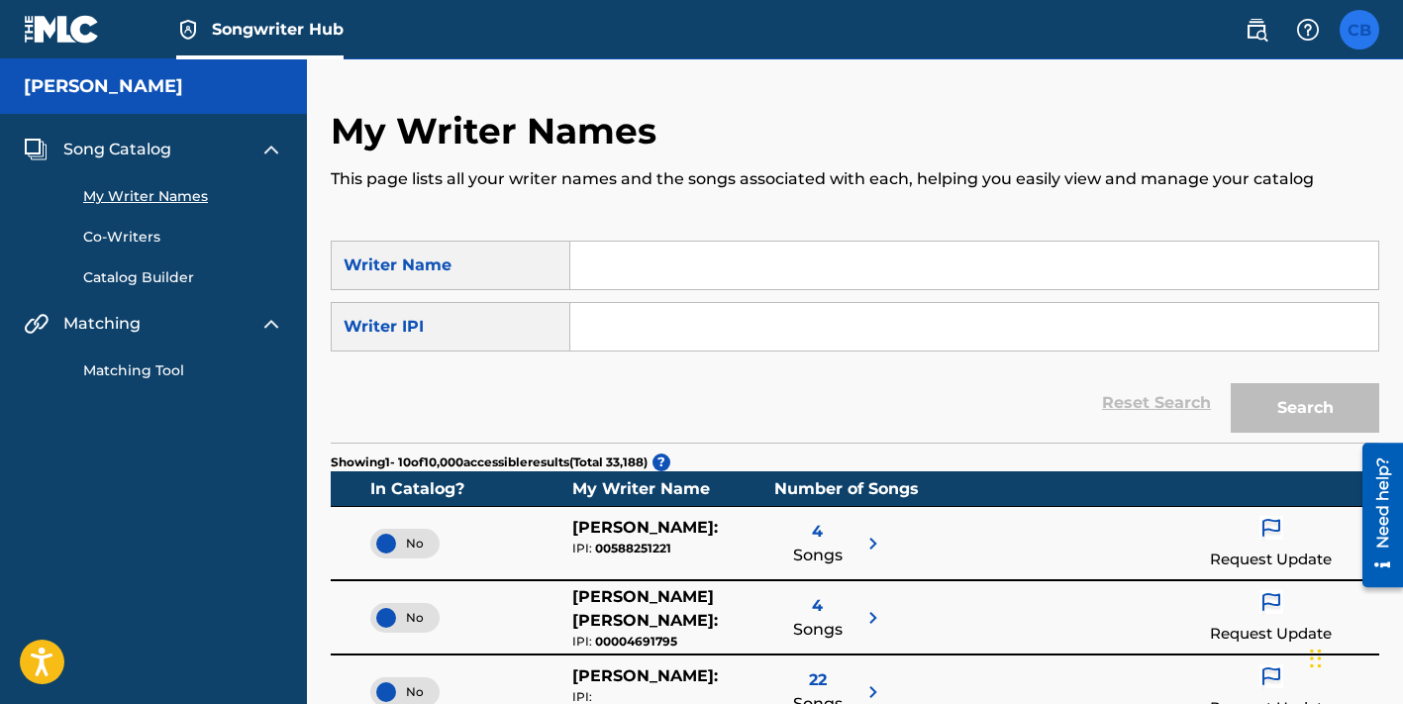
click at [1349, 41] on label at bounding box center [1360, 30] width 40 height 40
click at [1360, 30] on input "CB [PERSON_NAME] [EMAIL_ADDRESS][DOMAIN_NAME] Notification Preferences Profile …" at bounding box center [1360, 30] width 0 height 0
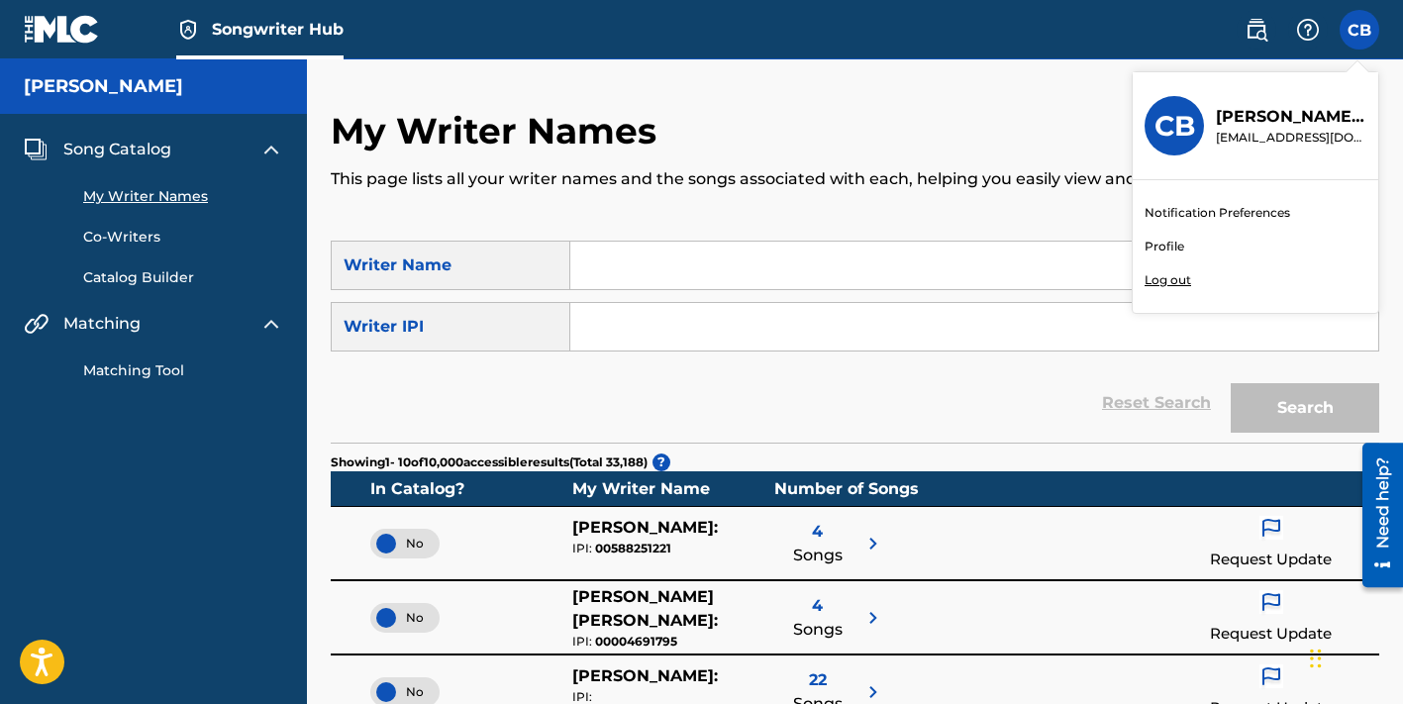
click at [1168, 253] on link "Profile" at bounding box center [1165, 247] width 40 height 18
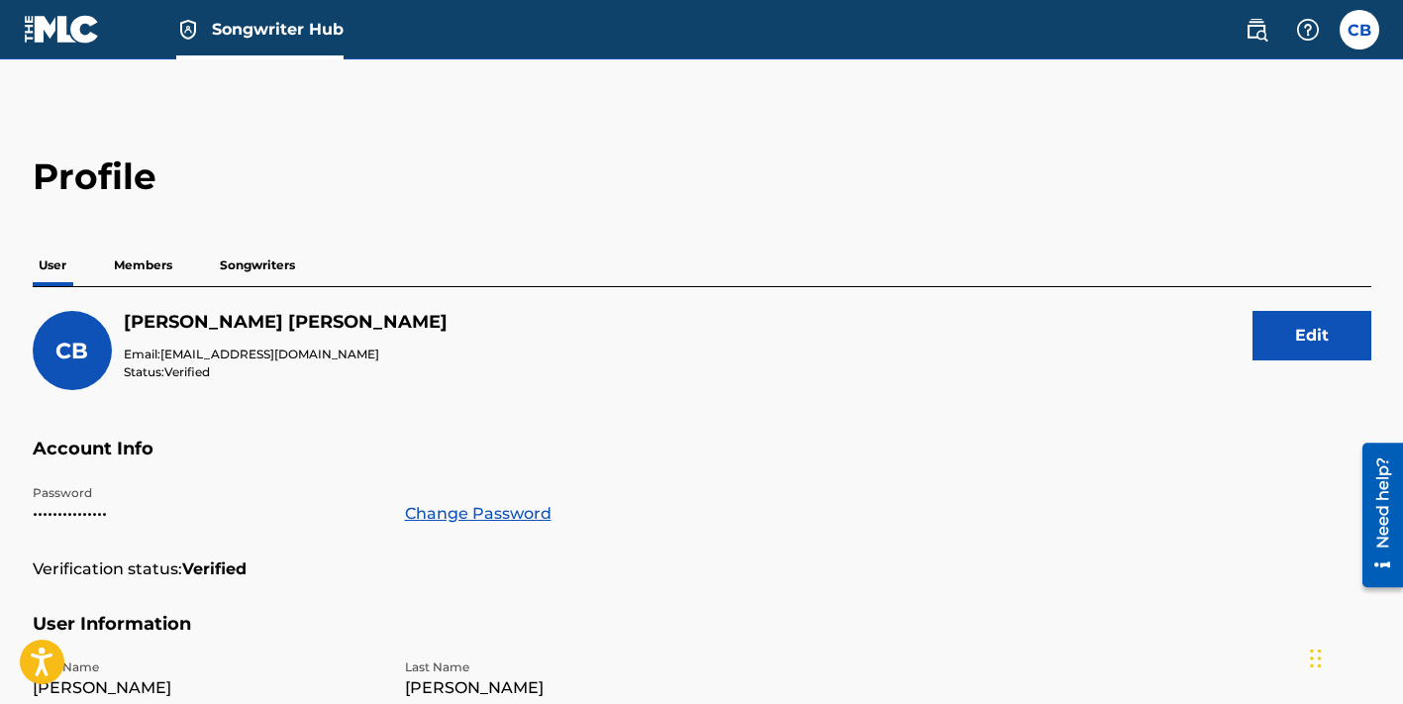
click at [261, 260] on p "Songwriters" at bounding box center [257, 266] width 87 height 42
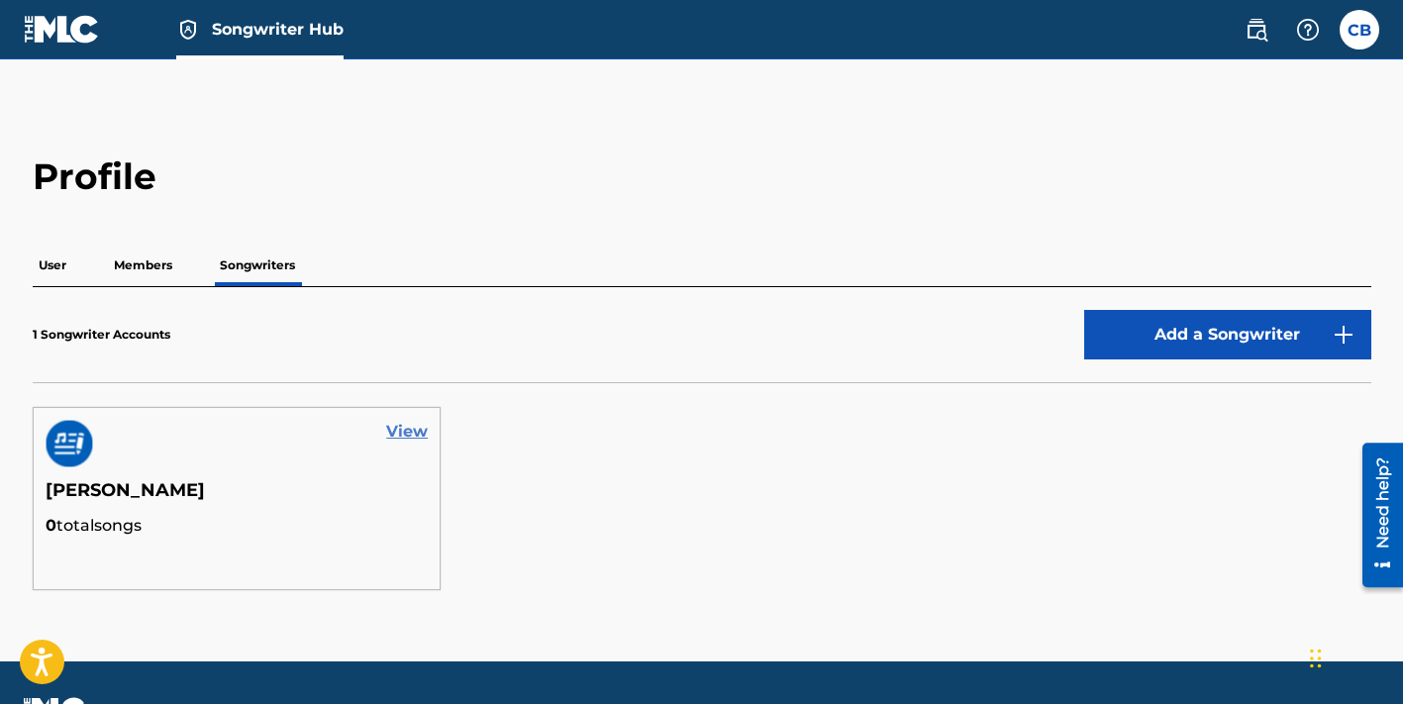
click at [419, 435] on link "View" at bounding box center [407, 432] width 42 height 24
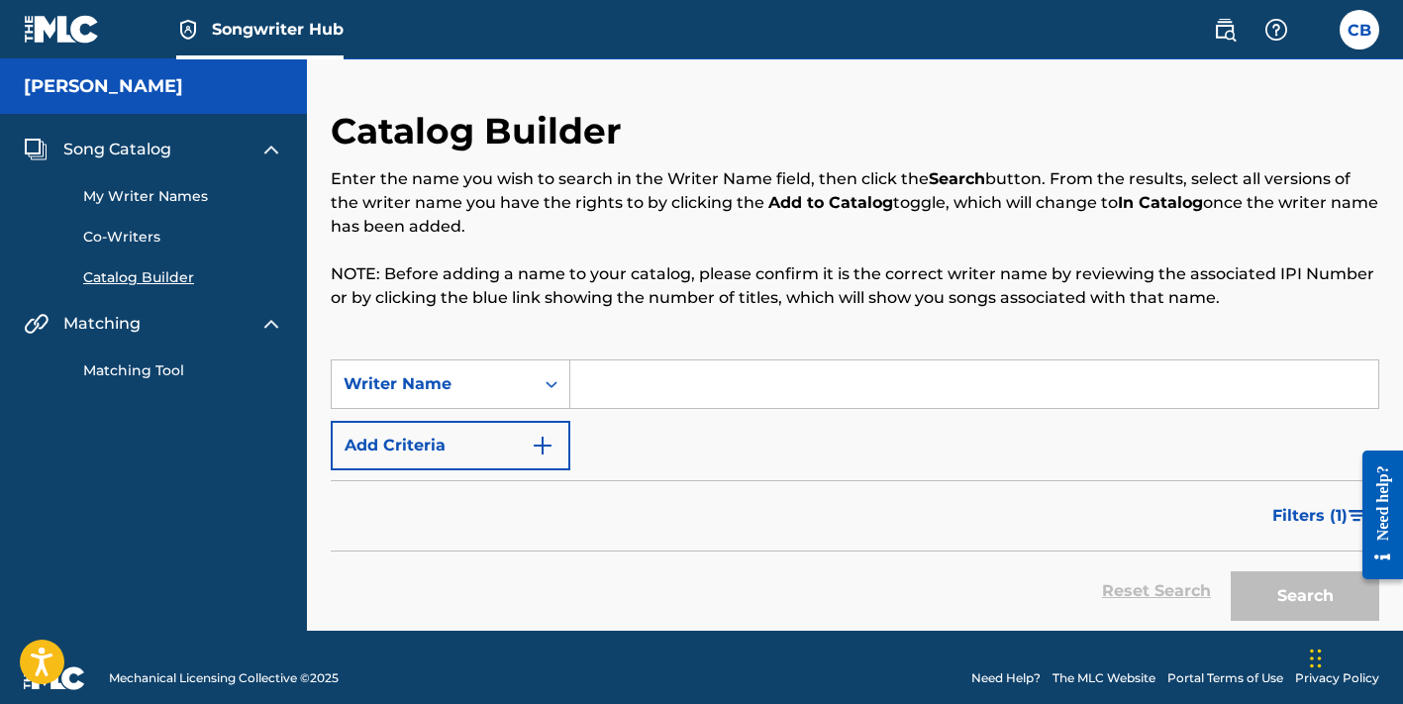
click at [134, 192] on link "My Writer Names" at bounding box center [183, 196] width 200 height 21
